Goal: Information Seeking & Learning: Learn about a topic

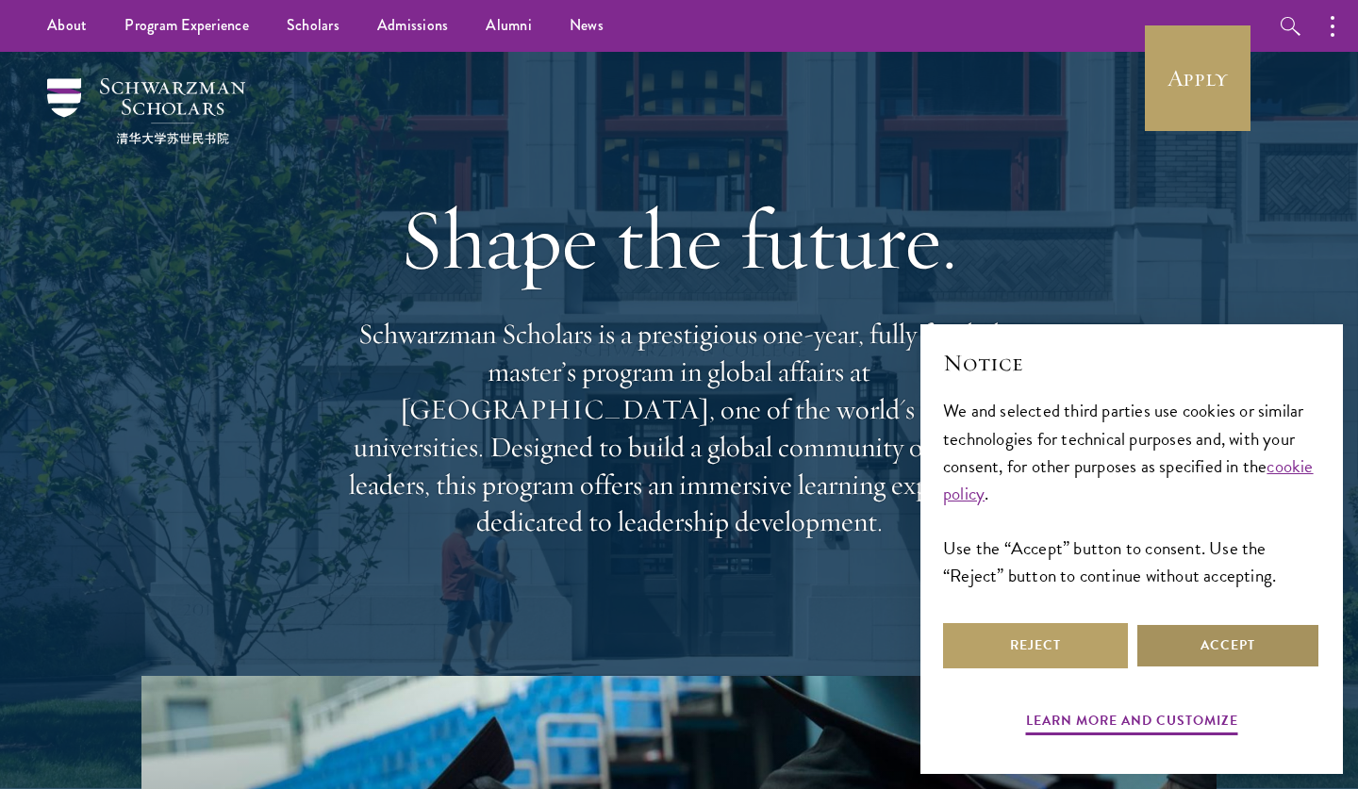
click at [1189, 651] on button "Accept" at bounding box center [1227, 645] width 185 height 45
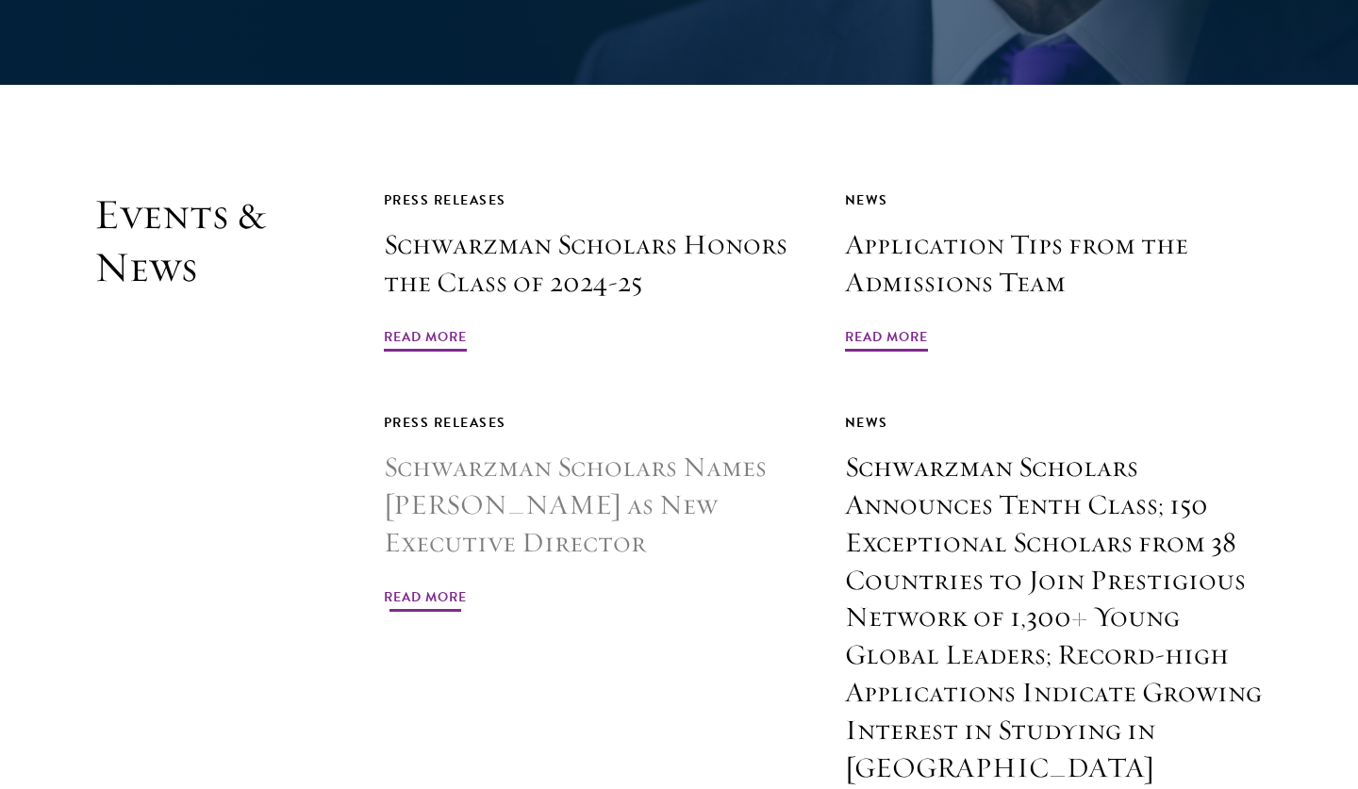
scroll to position [4418, 0]
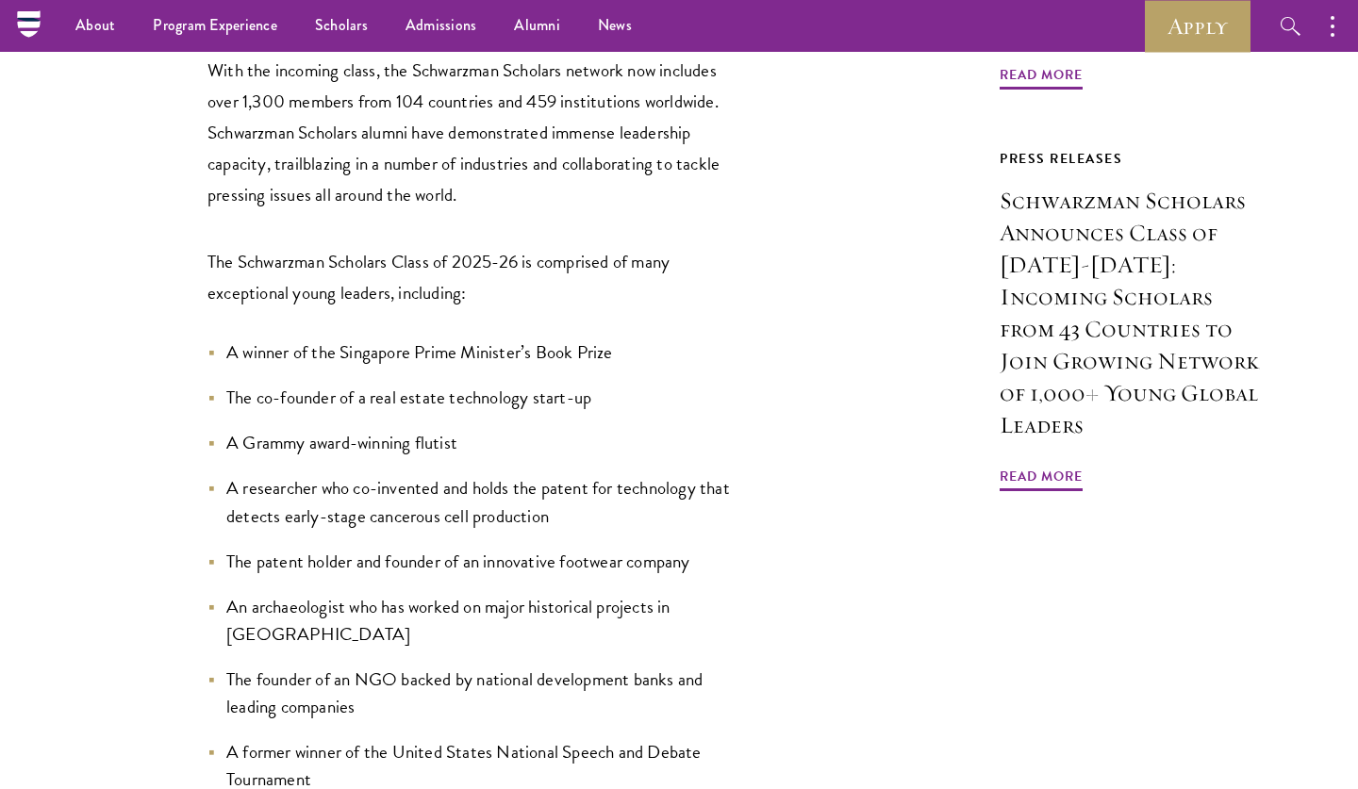
scroll to position [1491, 0]
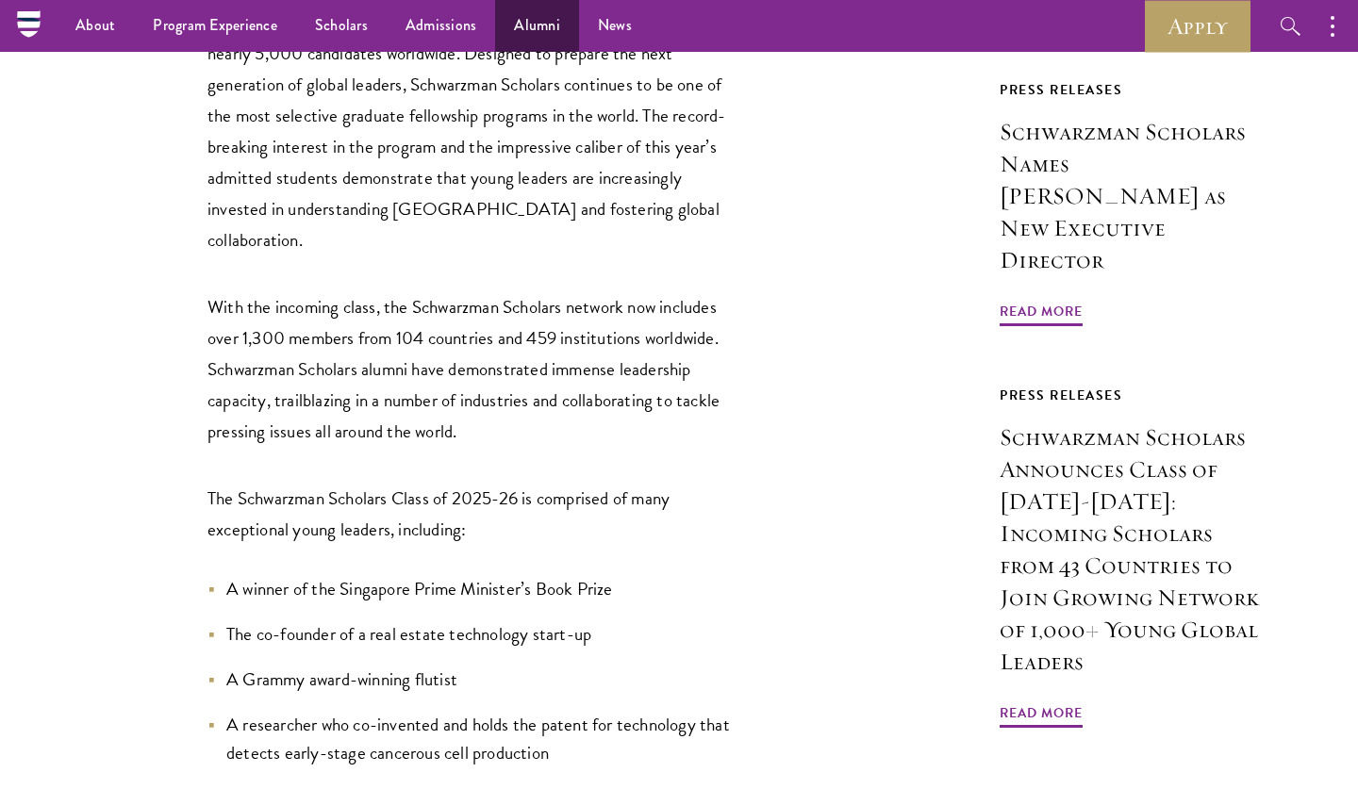
click at [541, 18] on link "Alumni" at bounding box center [537, 26] width 84 height 52
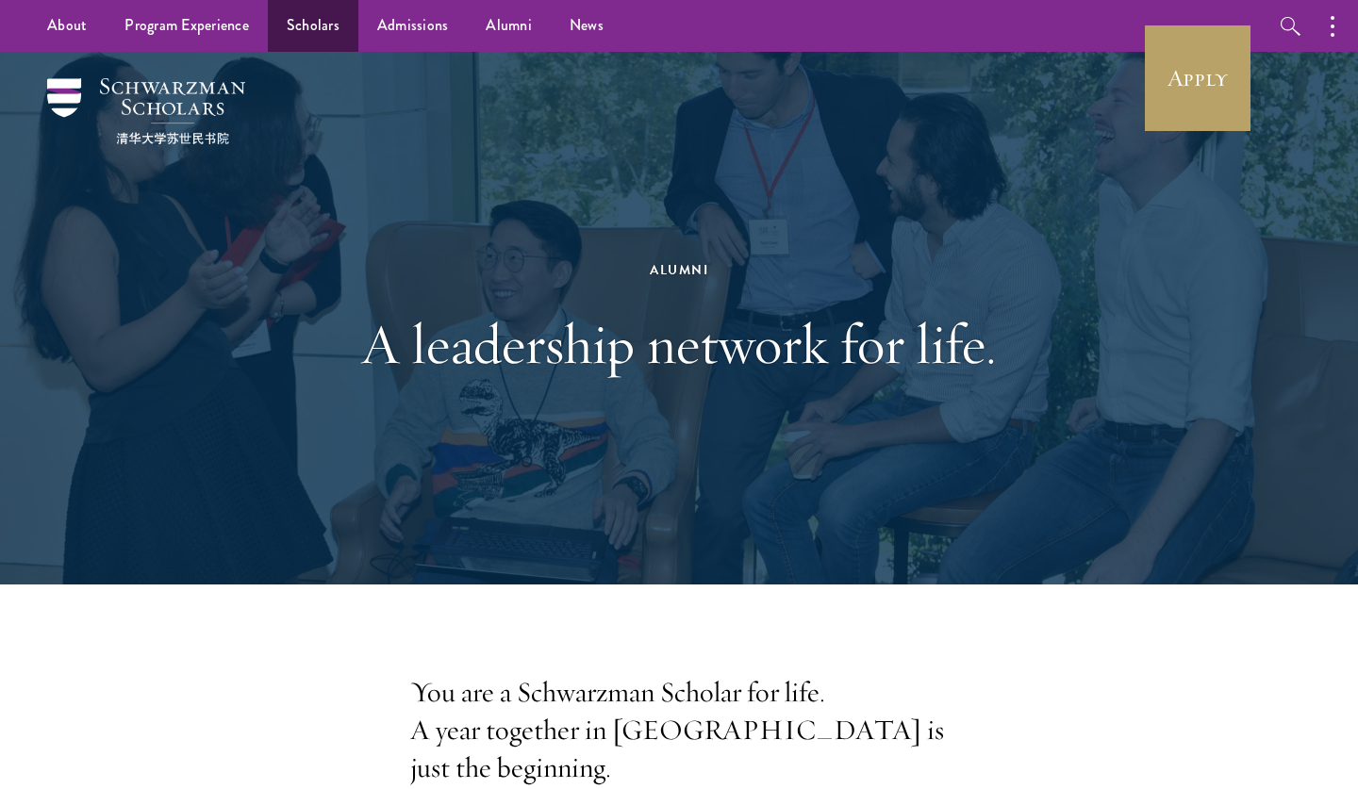
click at [306, 27] on link "Scholars" at bounding box center [313, 26] width 91 height 52
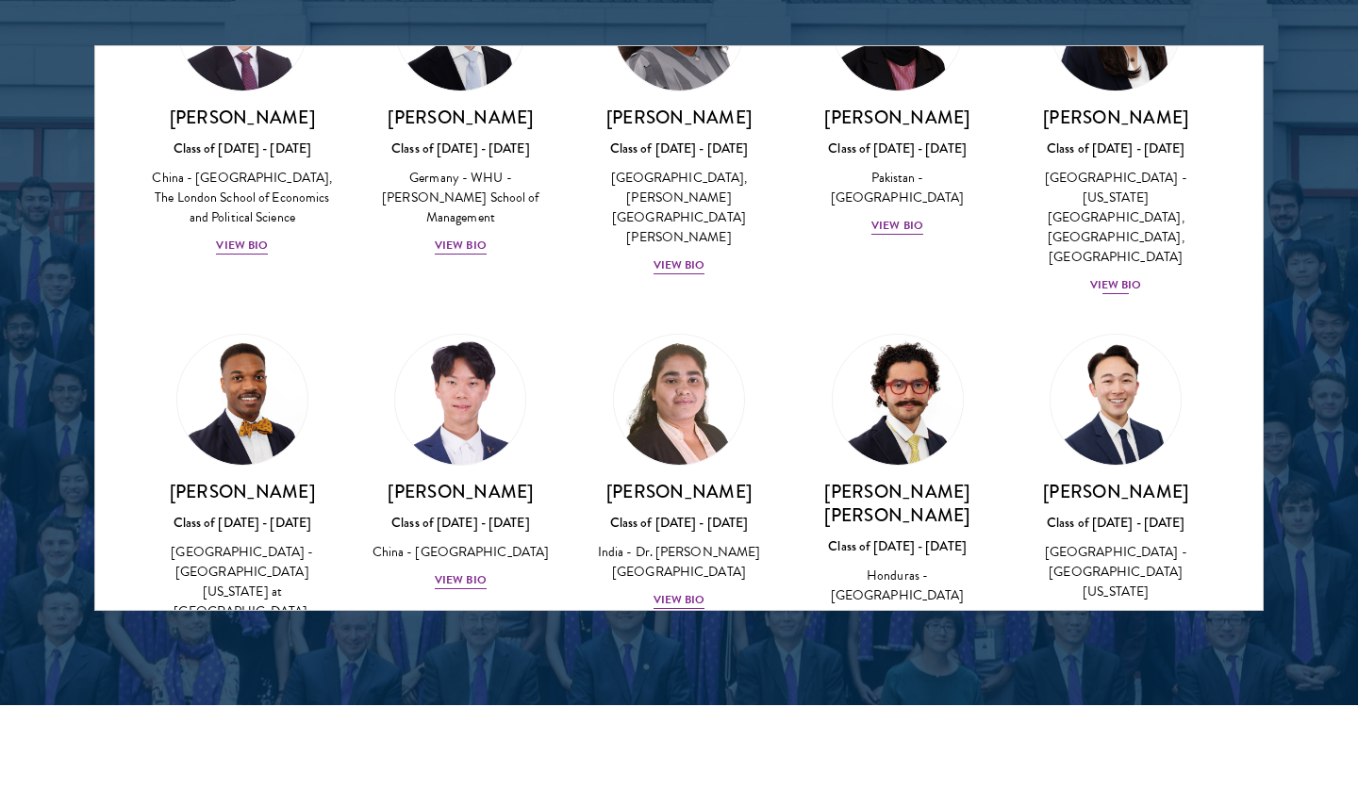
scroll to position [3827, 0]
click at [688, 702] on img at bounding box center [678, 773] width 143 height 143
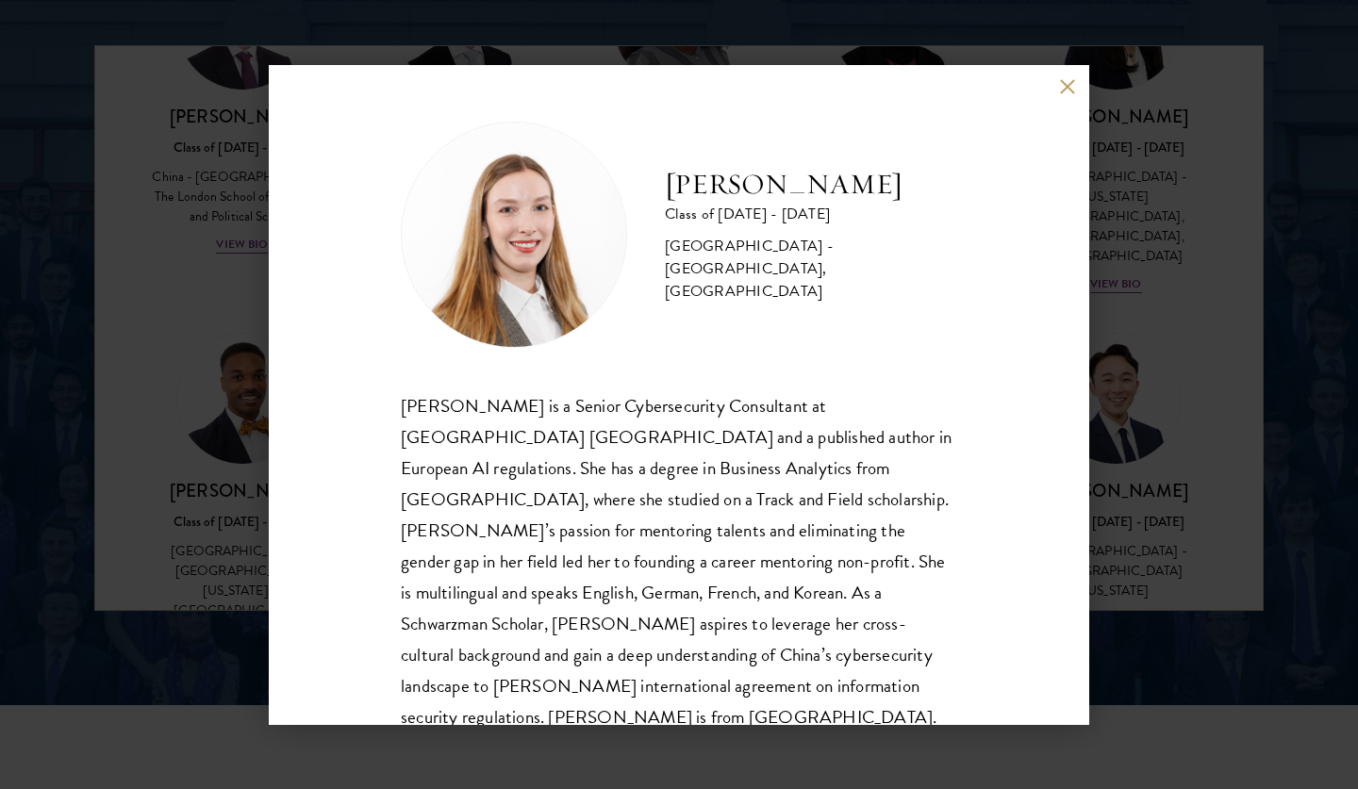
click at [1067, 86] on button at bounding box center [1067, 87] width 16 height 16
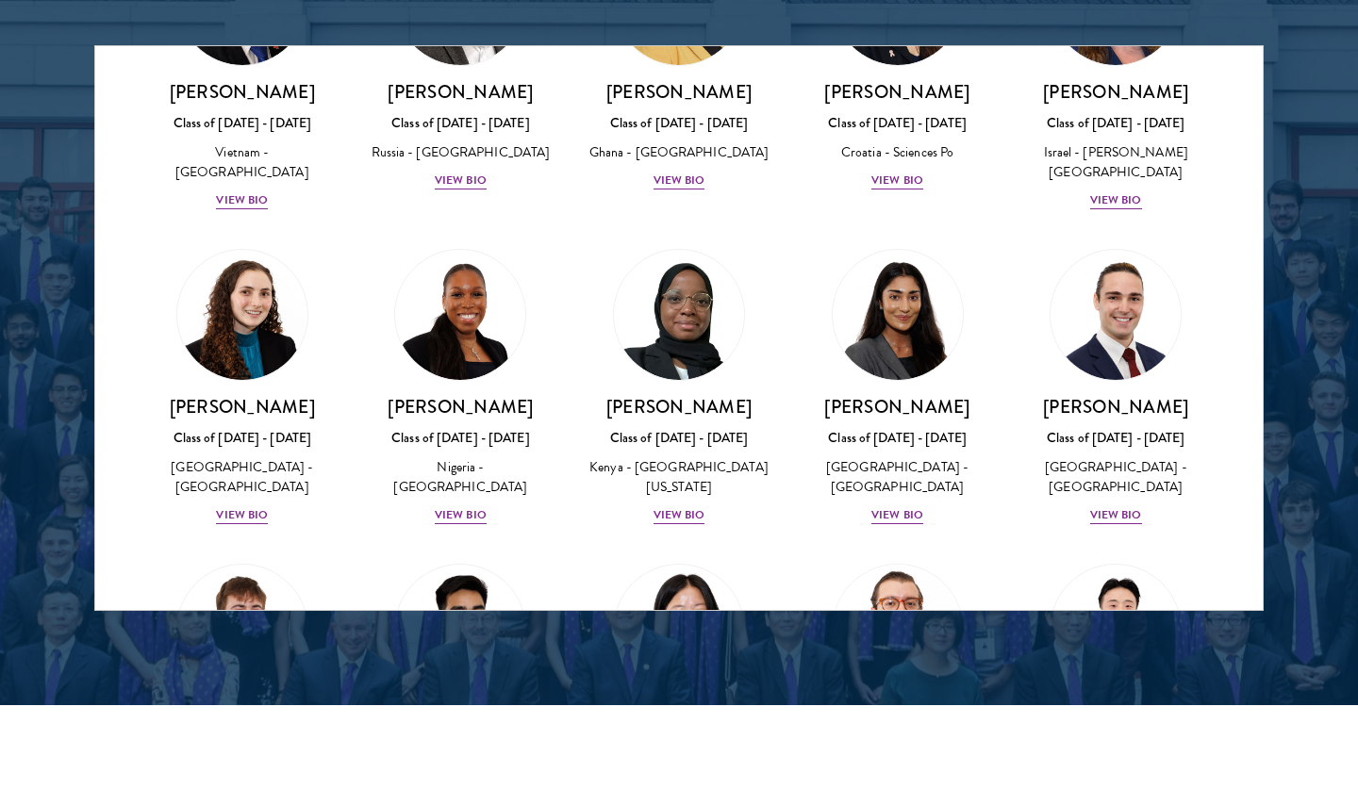
scroll to position [7437, 0]
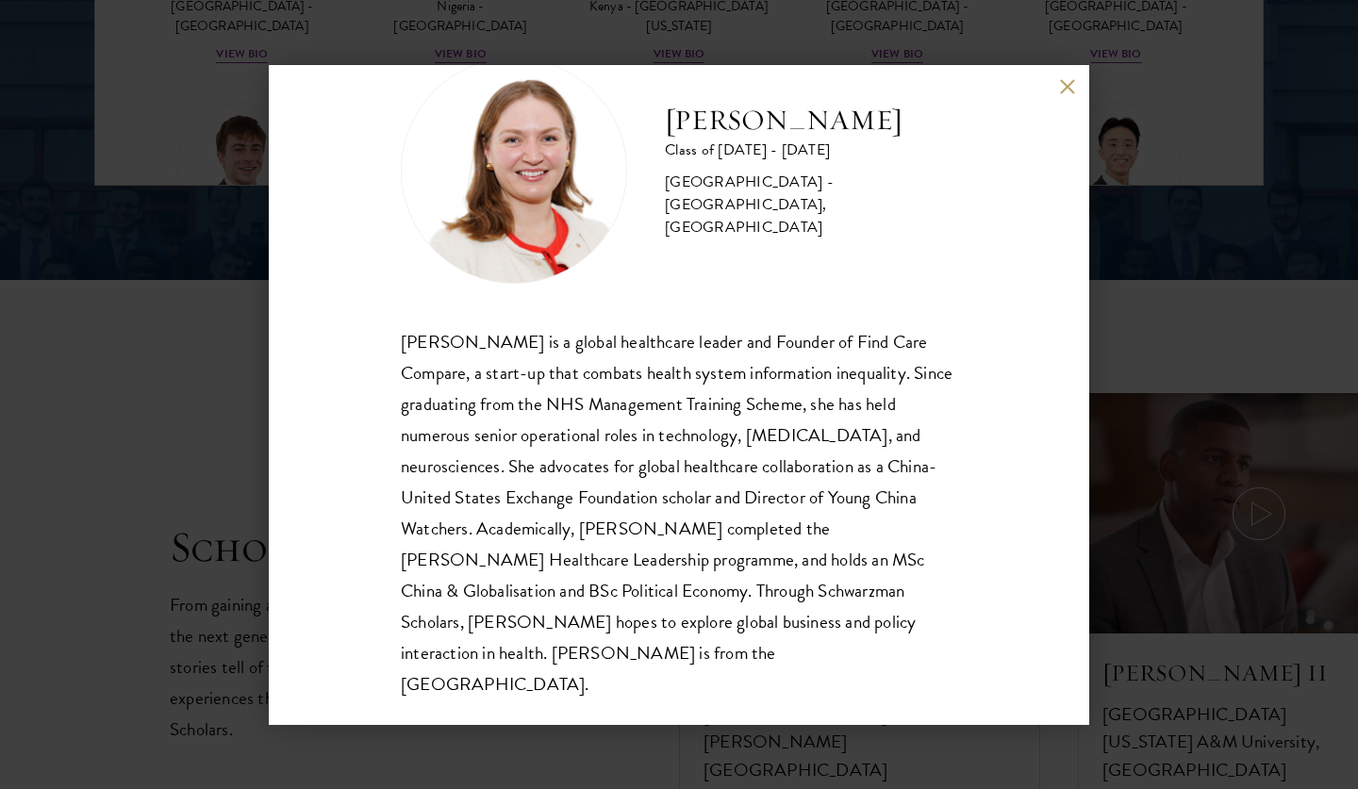
scroll to position [2884, 0]
click at [1073, 89] on button at bounding box center [1067, 87] width 16 height 16
